Goal: Task Accomplishment & Management: Use online tool/utility

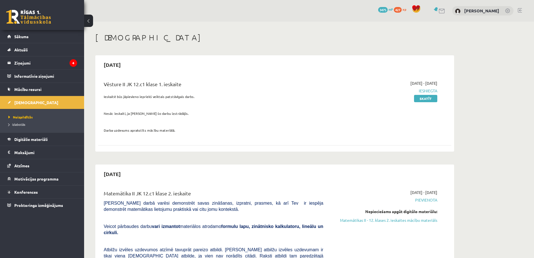
scroll to position [140, 0]
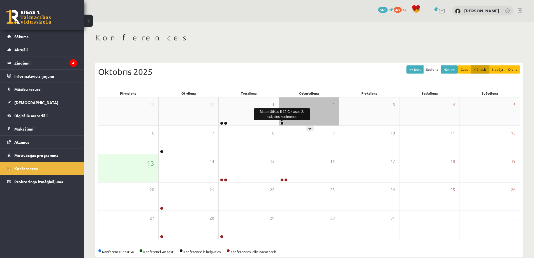
click at [282, 123] on link at bounding box center [282, 122] width 3 height 3
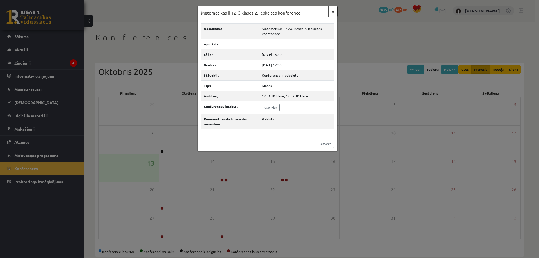
click at [333, 12] on button "×" at bounding box center [332, 11] width 9 height 11
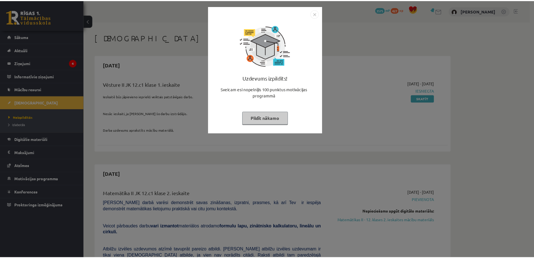
scroll to position [140, 0]
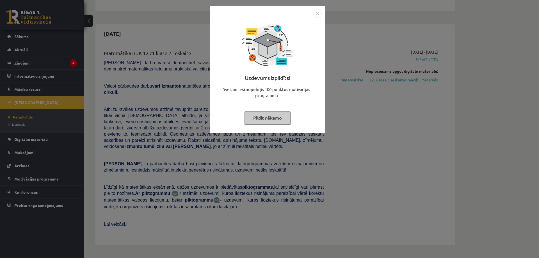
click at [265, 115] on button "Pildīt nākamo" at bounding box center [267, 117] width 46 height 13
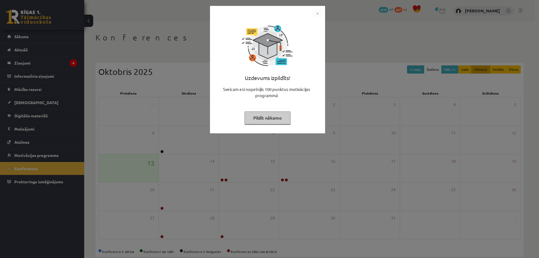
click at [278, 119] on button "Pildīt nākamo" at bounding box center [267, 117] width 46 height 13
